Goal: Transaction & Acquisition: Purchase product/service

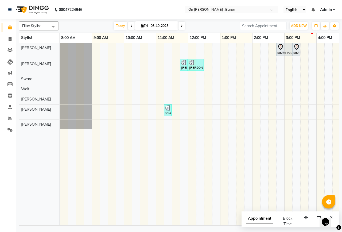
click at [296, 65] on div "savita vaema, TK03, 02:45 PM-03:15 PM, Bleach - Face & Neck savita vaema, TK03,…" at bounding box center [300, 134] width 481 height 182
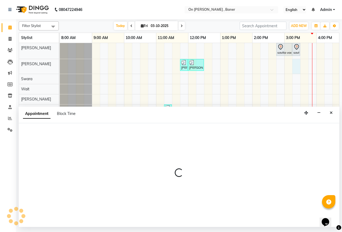
select select "9050"
select select "915"
select select "tentative"
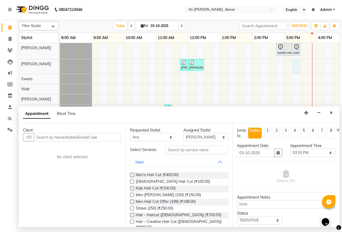
click at [38, 138] on input "text" at bounding box center [77, 137] width 87 height 8
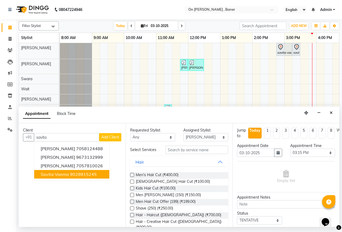
click at [61, 177] on button "savita vaema 9028915245" at bounding box center [71, 174] width 75 height 9
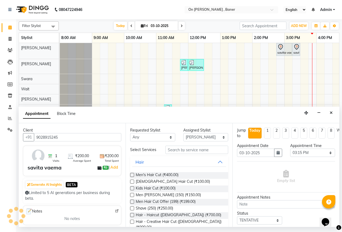
type input "9028915245"
click at [199, 153] on input "text" at bounding box center [196, 150] width 63 height 8
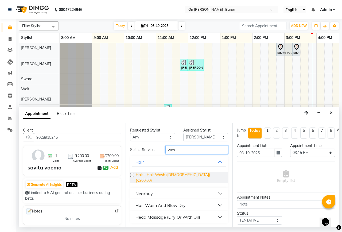
type input "was"
click at [193, 175] on span "Hair - Hair Wash ([DEMOGRAPHIC_DATA]) (₹200.00)" at bounding box center [180, 177] width 88 height 11
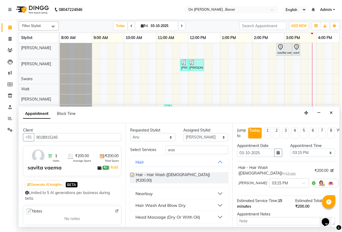
checkbox input "false"
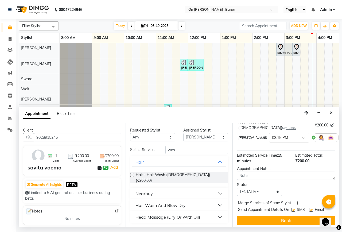
scroll to position [47, 0]
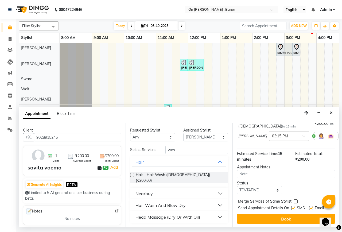
click at [294, 206] on label at bounding box center [293, 208] width 4 height 4
click at [294, 207] on input "checkbox" at bounding box center [292, 208] width 3 height 3
checkbox input "false"
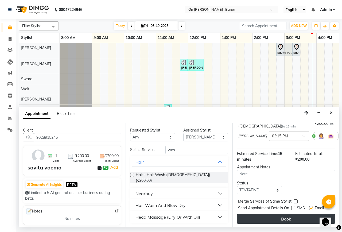
click at [297, 214] on button "Book" at bounding box center [286, 219] width 98 height 10
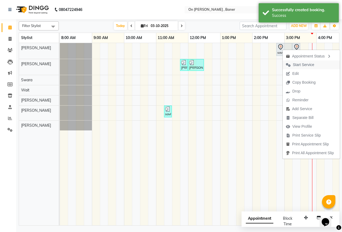
click at [302, 66] on span "Start Service" at bounding box center [303, 65] width 21 height 6
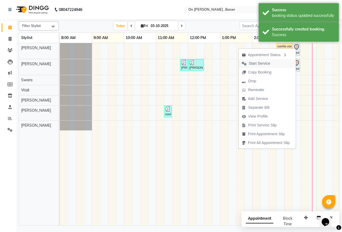
click at [258, 65] on span "Start Service" at bounding box center [259, 64] width 21 height 6
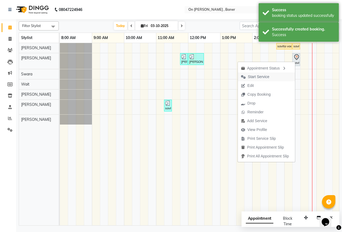
click at [264, 76] on span "Start Service" at bounding box center [258, 77] width 21 height 6
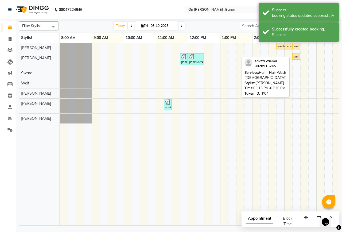
click at [294, 57] on div "savita vaema, TK04, 03:15 PM-03:30 PM, Hair - Hair Wash ([DEMOGRAPHIC_DATA])" at bounding box center [296, 56] width 7 height 5
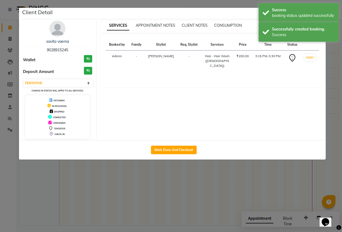
select select "1"
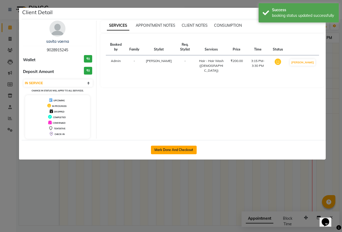
click at [165, 147] on button "Mark Done And Checkout" at bounding box center [174, 150] width 46 height 9
select select "service"
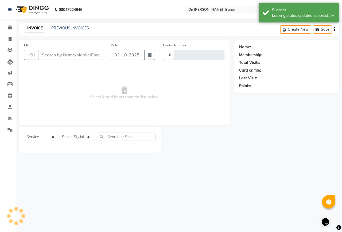
type input "0968"
select select "632"
type input "9028915245"
select select "9050"
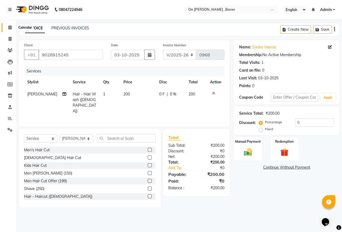
click at [6, 29] on span at bounding box center [9, 28] width 9 height 6
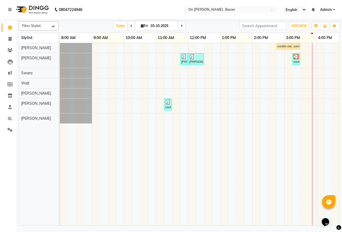
click at [285, 42] on div "3:00 PM" at bounding box center [301, 38] width 32 height 10
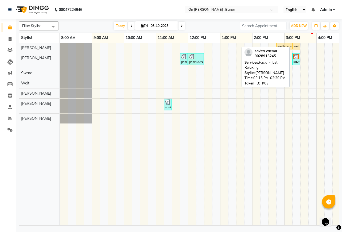
click at [295, 47] on div "savita vaema, TK03, 03:15 PM-03:30 PM, Facial - Just Relaxing" at bounding box center [296, 46] width 7 height 5
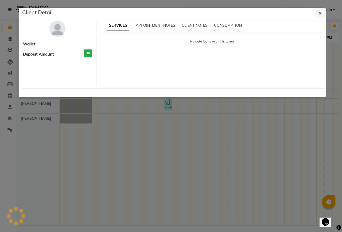
select select "1"
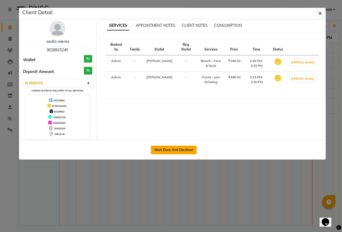
click at [166, 146] on button "Mark Done And Checkout" at bounding box center [174, 150] width 46 height 9
select select "632"
select select "service"
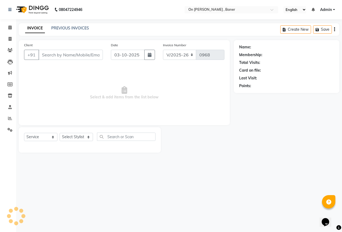
type input "9028915245"
select select "25558"
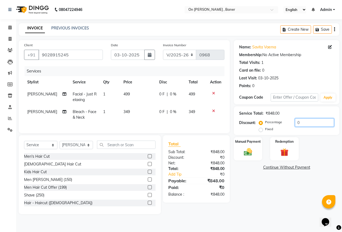
click at [302, 122] on input "0" at bounding box center [314, 122] width 39 height 8
type input "20"
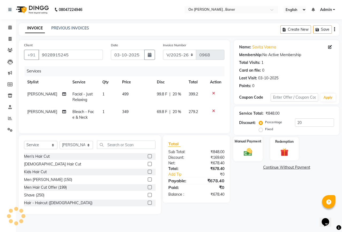
click at [240, 152] on div "Manual Payment" at bounding box center [248, 149] width 30 height 25
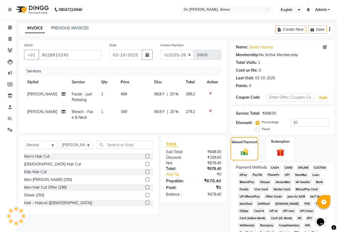
click at [121, 94] on span "499" at bounding box center [124, 94] width 6 height 5
select select "25558"
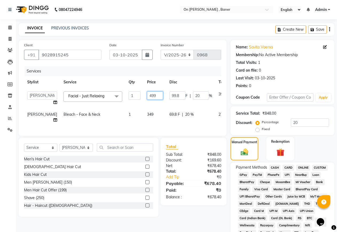
click at [147, 97] on input "499" at bounding box center [155, 95] width 16 height 8
click at [147, 99] on input "499" at bounding box center [155, 95] width 16 height 8
type input "4"
type input "500"
click at [144, 111] on td "349" at bounding box center [155, 117] width 22 height 18
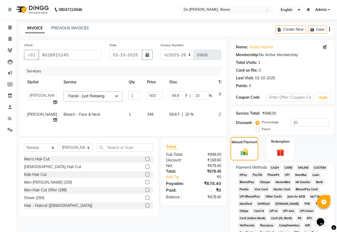
select select "25558"
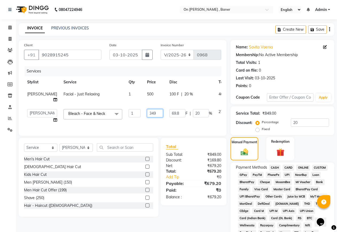
click at [147, 110] on input "349" at bounding box center [155, 113] width 16 height 8
type input "3"
type input "350"
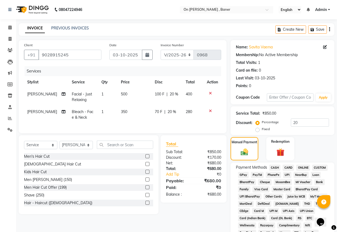
click at [199, 145] on div "Total Sub Total: ₹850.00 Discount: ₹170.00 Net: ₹680.00 Total: ₹680.00 Add Tip …" at bounding box center [194, 168] width 66 height 67
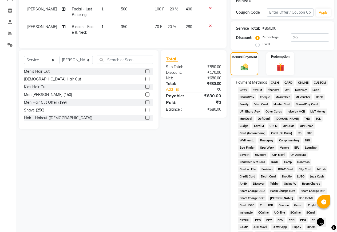
scroll to position [82, 0]
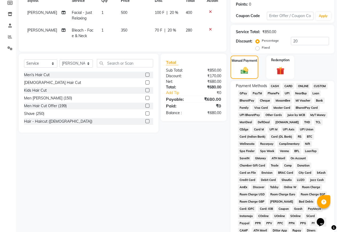
click at [278, 86] on span "CASH" at bounding box center [275, 86] width 11 height 6
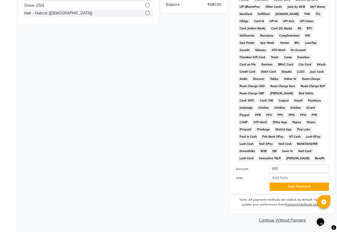
scroll to position [190, 0]
click at [294, 187] on button "Add Payment" at bounding box center [300, 186] width 60 height 8
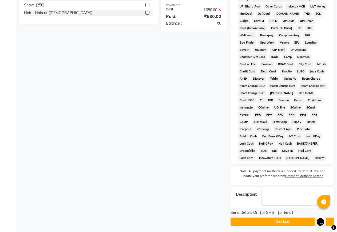
scroll to position [192, 0]
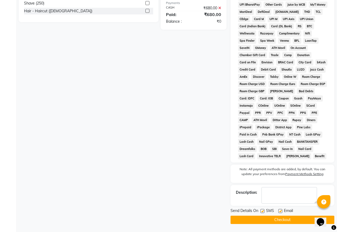
click at [270, 218] on button "Checkout" at bounding box center [283, 220] width 104 height 8
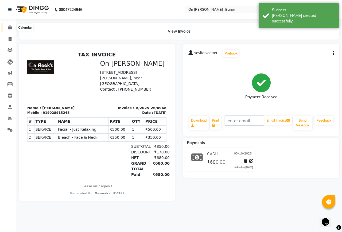
click at [10, 28] on icon at bounding box center [9, 27] width 3 height 4
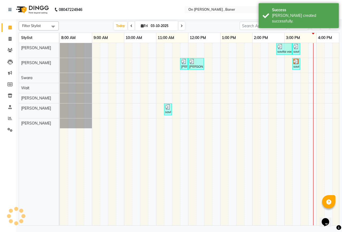
click at [300, 66] on div "savita vaema, TK04, 03:15 PM-03:30 PM, Hair - Hair Wash ([DEMOGRAPHIC_DATA])" at bounding box center [296, 64] width 8 height 12
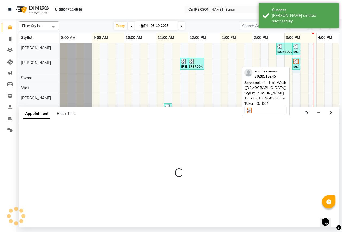
click at [293, 66] on div "savita vaema, TK04, 03:15 PM-03:30 PM, Hair - Hair Wash ([DEMOGRAPHIC_DATA])" at bounding box center [296, 64] width 7 height 10
select select "9050"
select select "915"
select select "tentative"
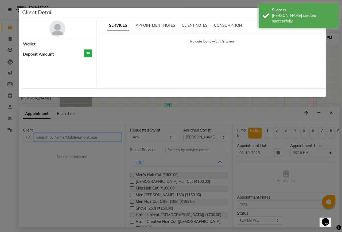
select select "3"
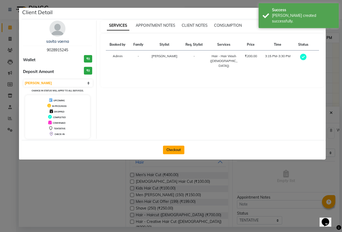
click at [178, 151] on button "Checkout" at bounding box center [173, 150] width 21 height 9
select select "service"
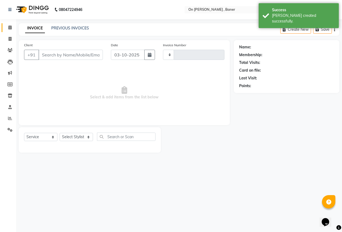
type input "0969"
select select "632"
type input "9028915245"
select select "9050"
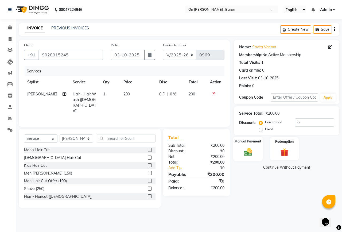
click at [247, 150] on img at bounding box center [248, 152] width 14 height 10
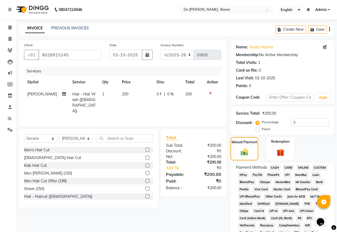
click at [276, 166] on span "CASH" at bounding box center [275, 168] width 11 height 6
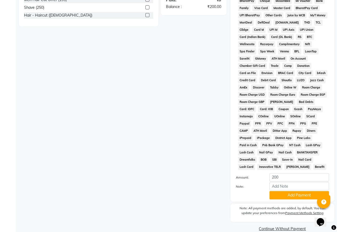
scroll to position [190, 0]
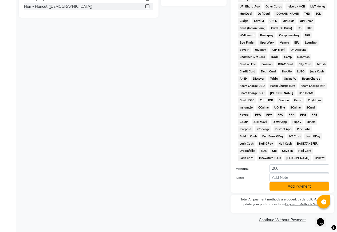
click at [283, 186] on button "Add Payment" at bounding box center [300, 186] width 60 height 8
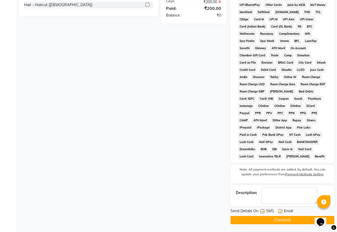
scroll to position [192, 0]
click at [263, 214] on div at bounding box center [262, 212] width 3 height 6
click at [270, 216] on button "Checkout" at bounding box center [283, 220] width 104 height 8
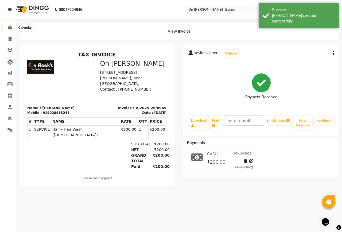
click at [8, 30] on span at bounding box center [9, 28] width 9 height 6
